Goal: Information Seeking & Learning: Understand process/instructions

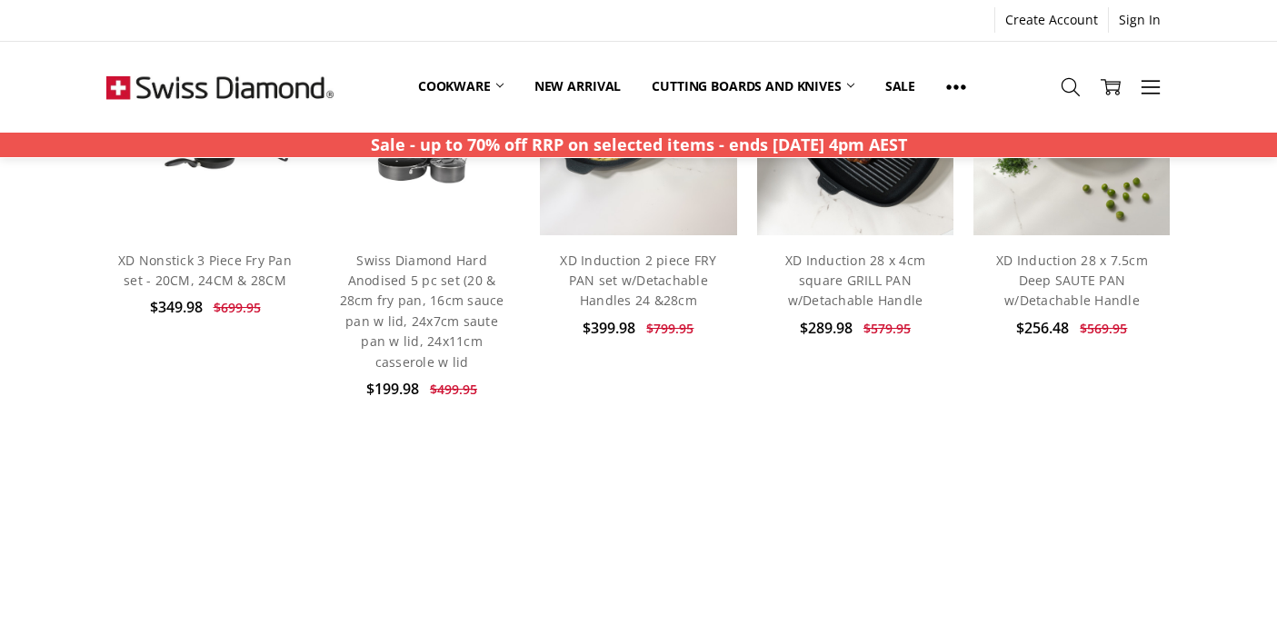
scroll to position [710, 0]
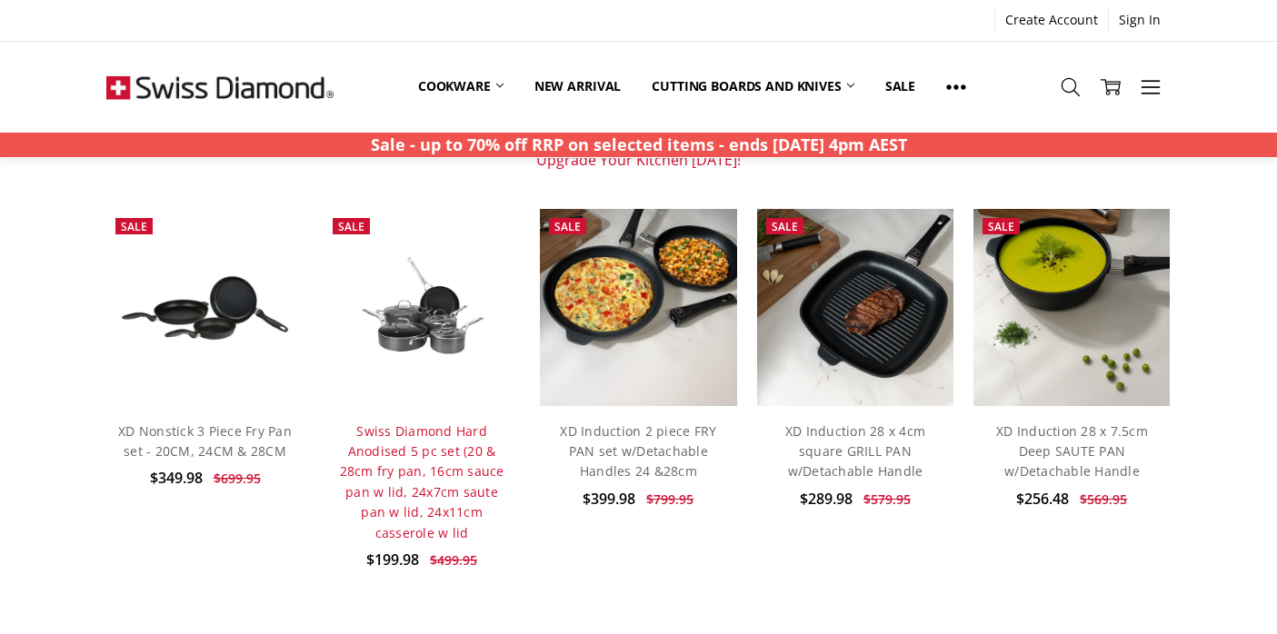
click at [452, 492] on link "Swiss Diamond Hard Anodised 5 pc set (20 & 28cm fry pan, 16cm sauce pan w lid, …" at bounding box center [422, 481] width 164 height 119
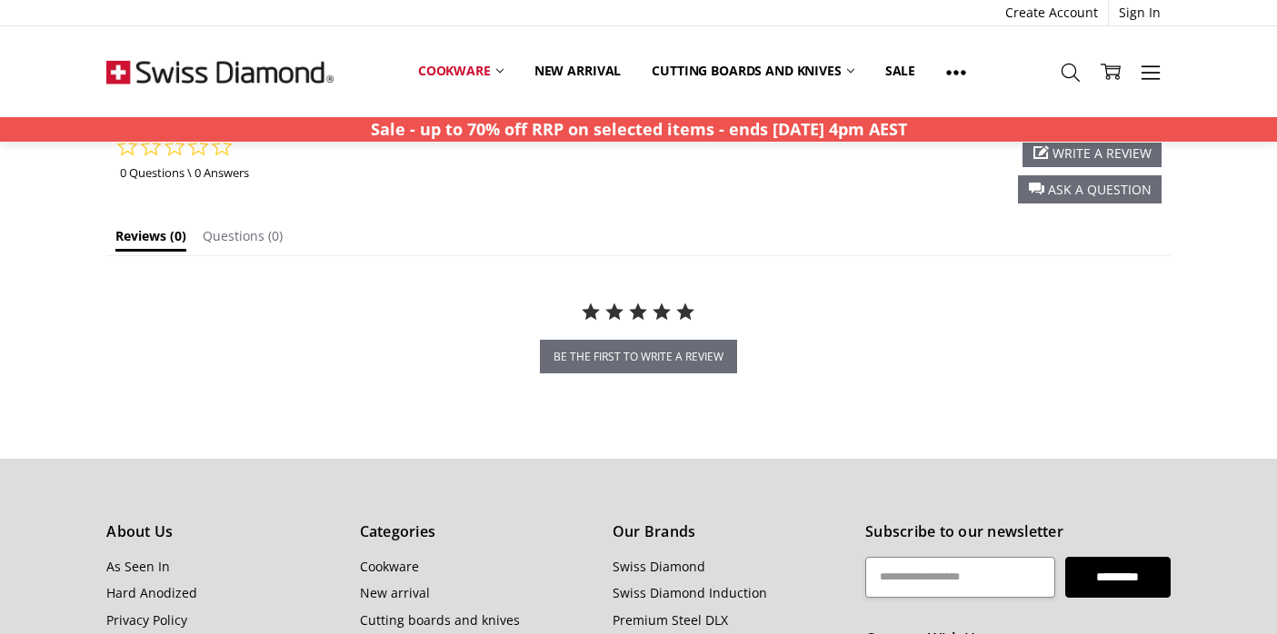
scroll to position [1850, 0]
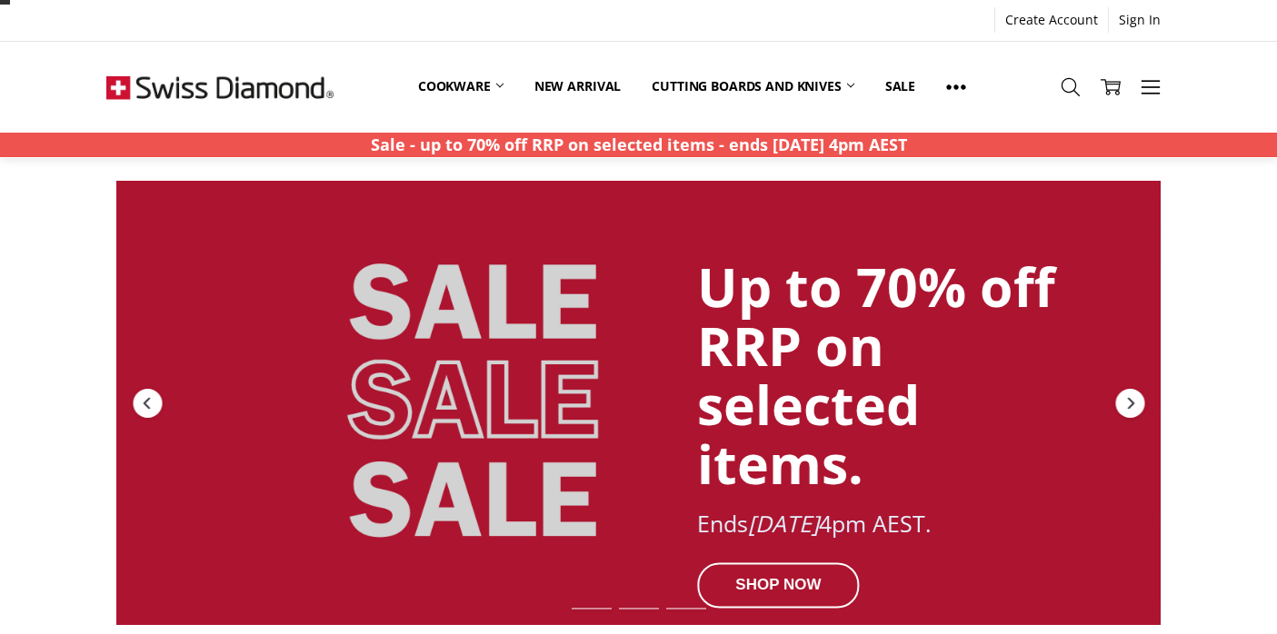
scroll to position [811, 0]
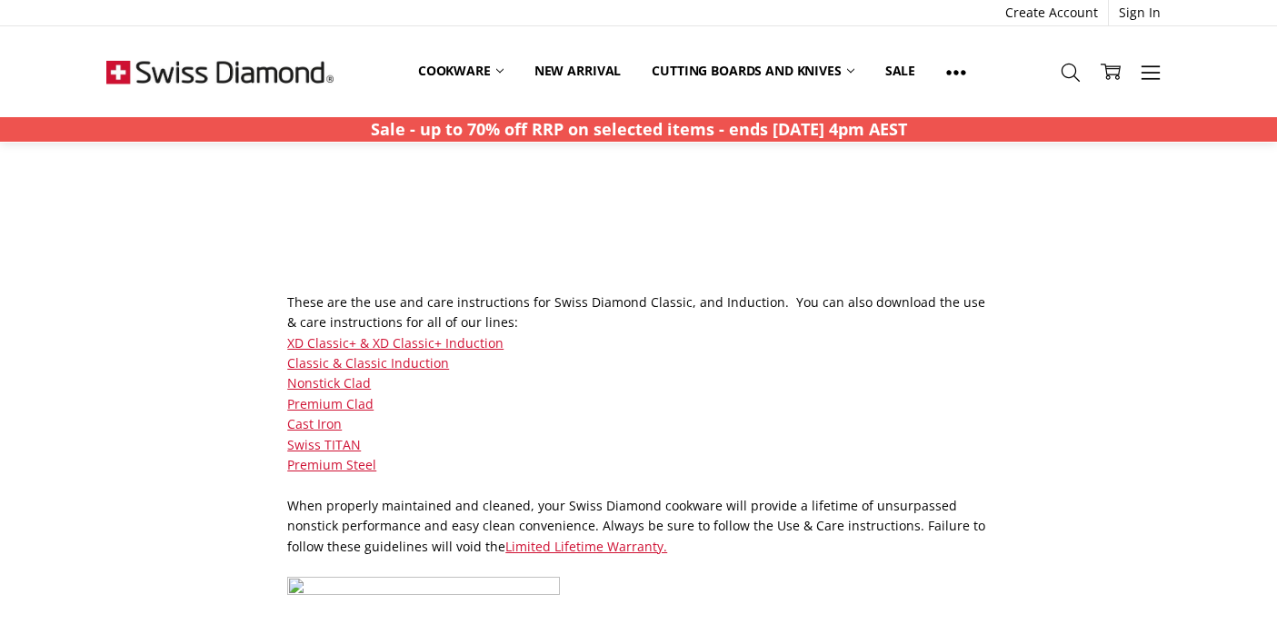
scroll to position [347, 0]
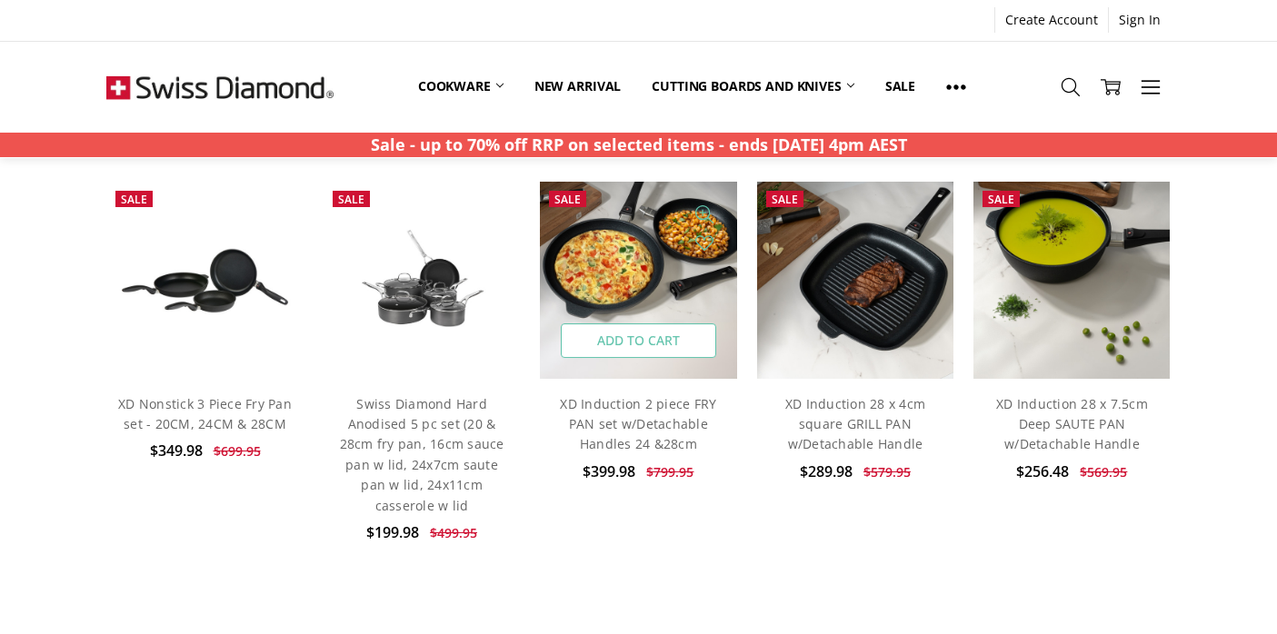
scroll to position [742, 0]
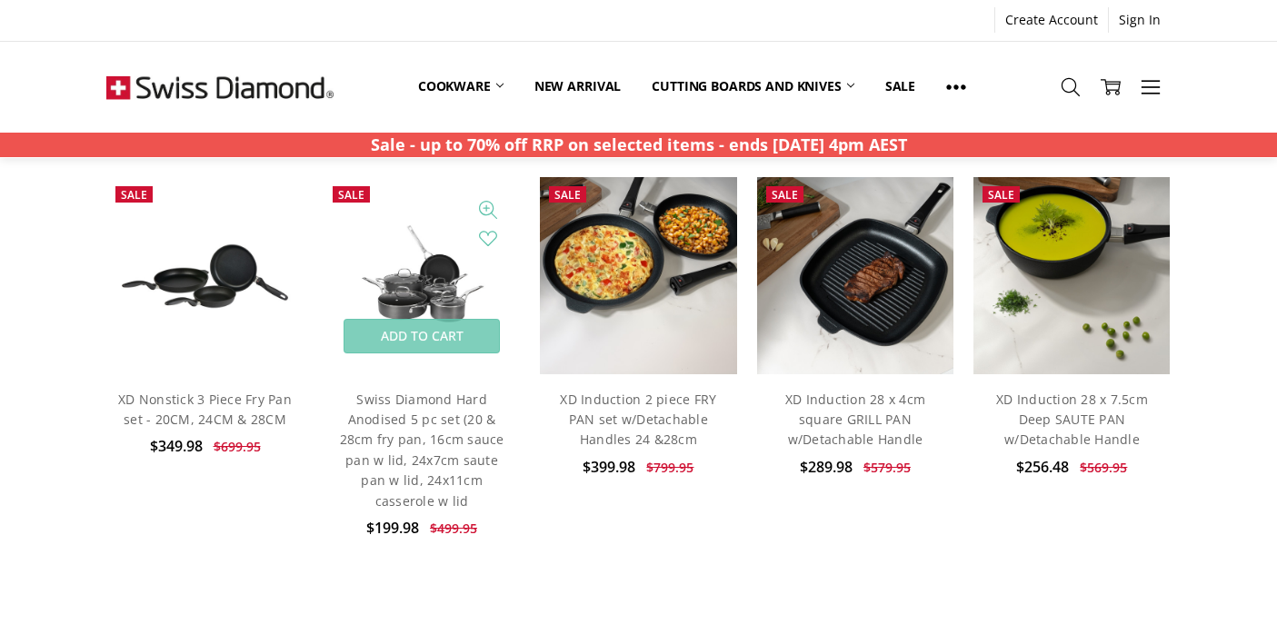
click at [462, 295] on img at bounding box center [421, 276] width 196 height 133
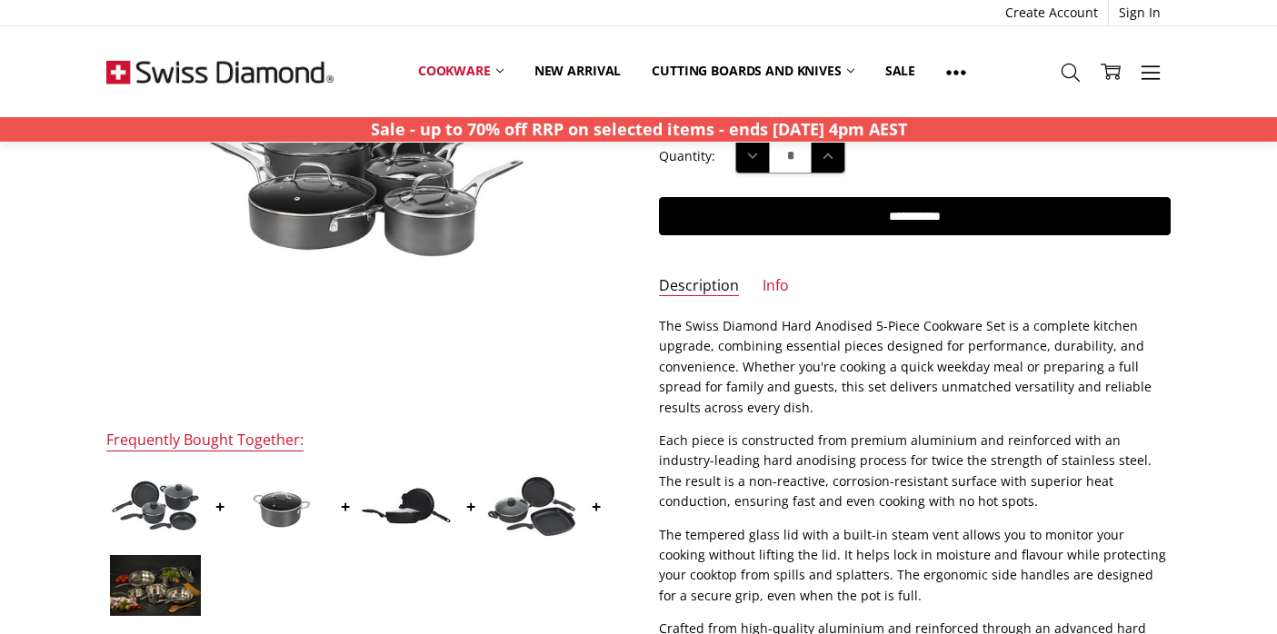
scroll to position [355, 0]
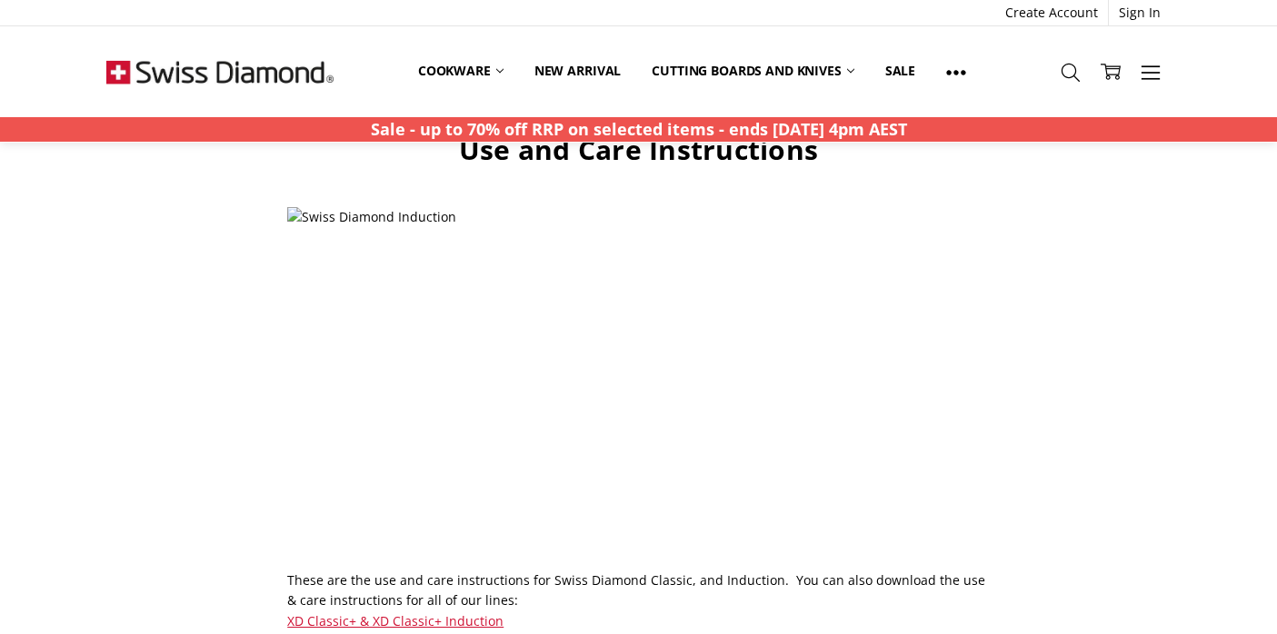
scroll to position [72, 0]
click at [394, 212] on img at bounding box center [559, 387] width 545 height 363
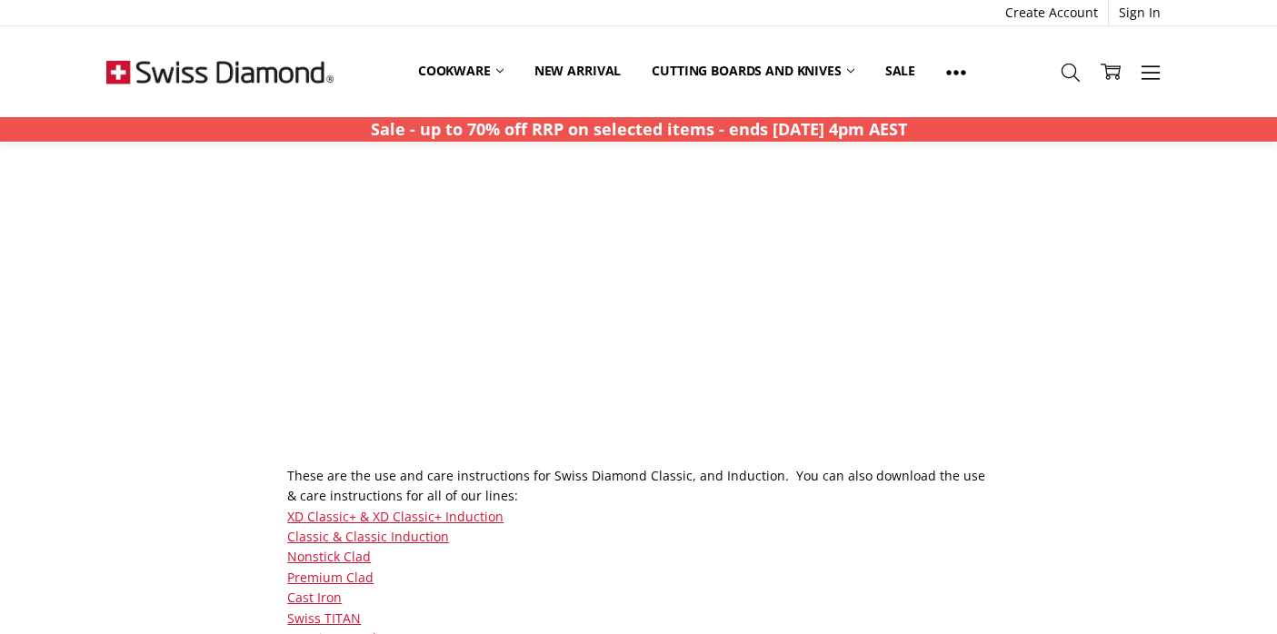
scroll to position [178, 0]
click at [415, 534] on link "Classic & Classic Induction" at bounding box center [368, 533] width 162 height 17
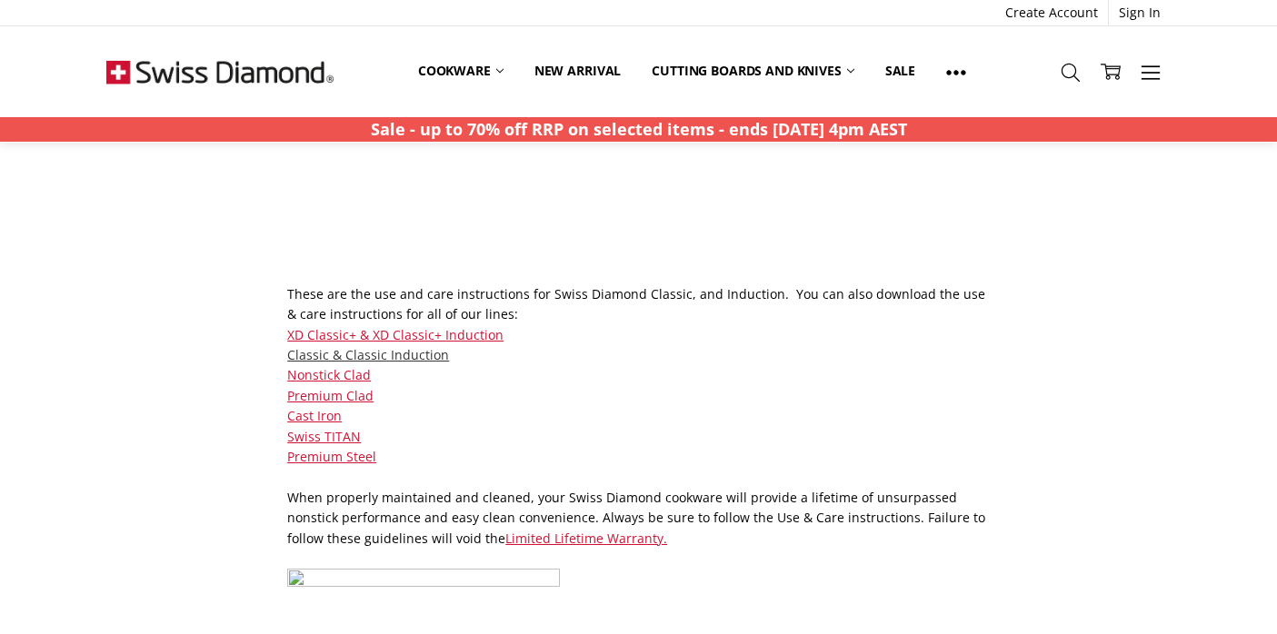
scroll to position [358, 0]
